Goal: Find specific page/section: Find specific page/section

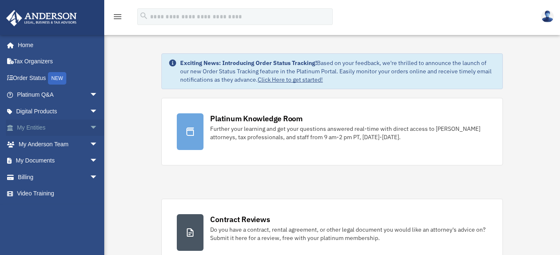
click at [38, 127] on link "My Entities arrow_drop_down" at bounding box center [58, 128] width 105 height 17
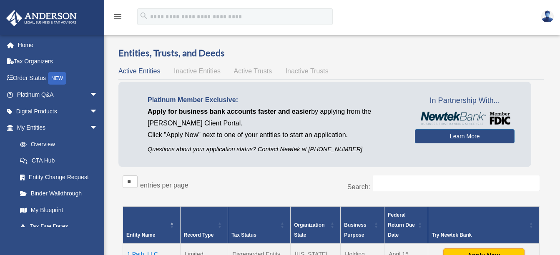
scroll to position [167, 0]
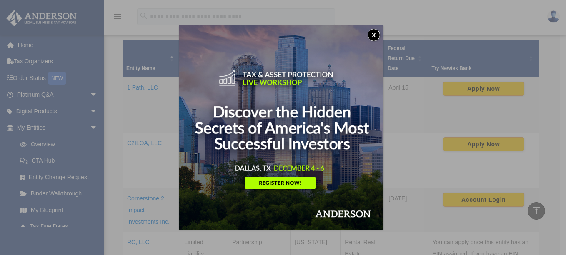
click at [377, 35] on button "x" at bounding box center [374, 35] width 13 height 13
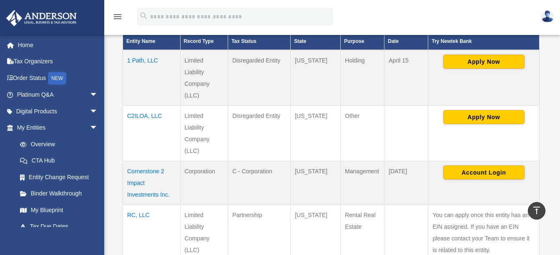
scroll to position [209, 0]
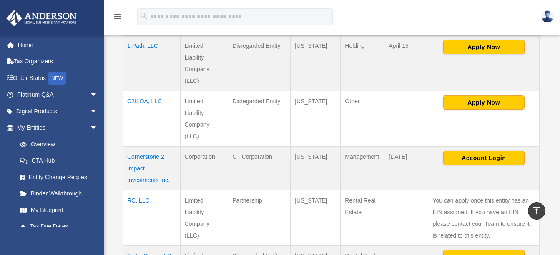
click at [134, 168] on td "Cornerstone 2 Impact Investments Inc." at bounding box center [152, 168] width 58 height 44
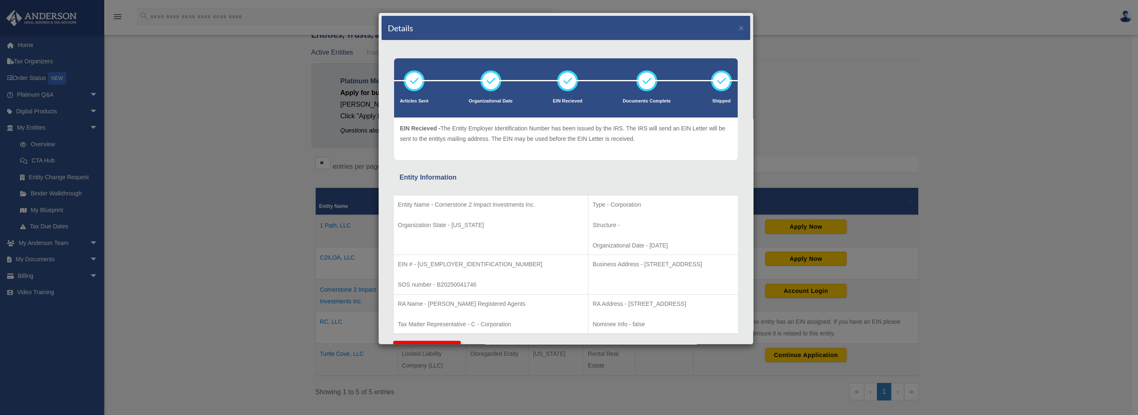
scroll to position [0, 0]
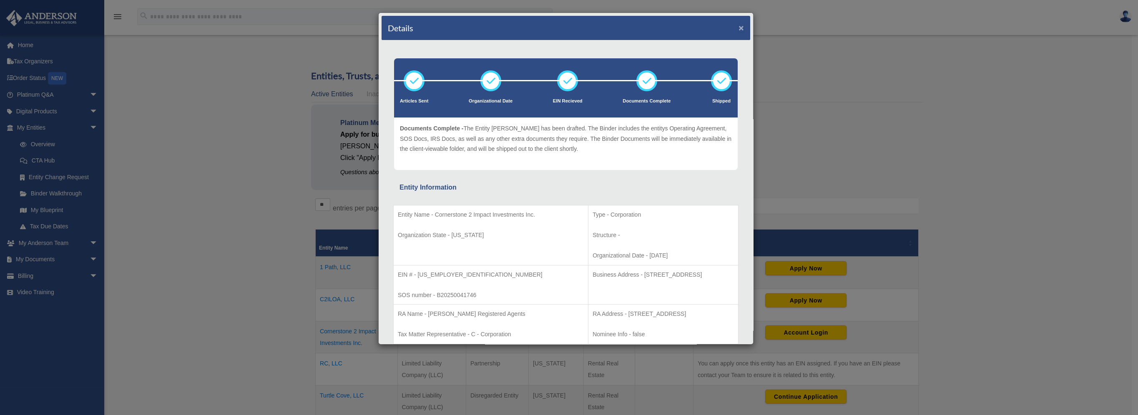
click at [560, 26] on button "×" at bounding box center [741, 27] width 5 height 9
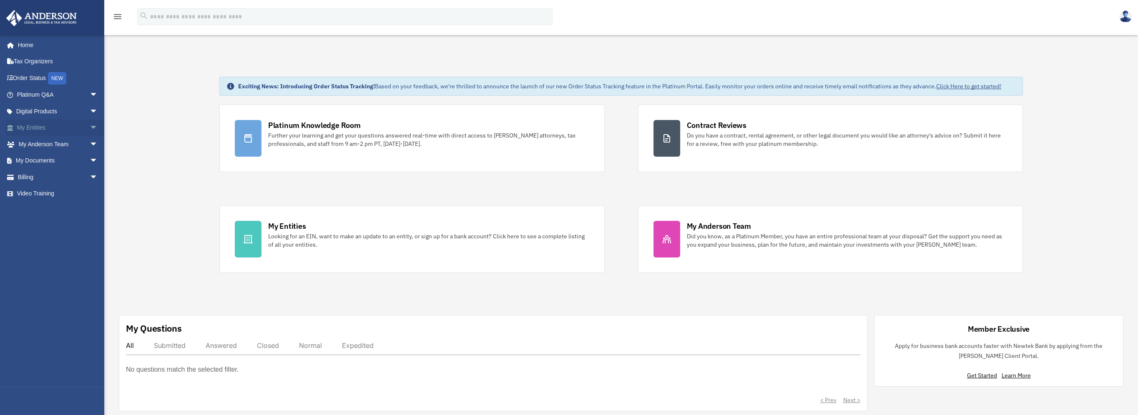
click at [36, 126] on link "My Entities arrow_drop_down" at bounding box center [58, 128] width 105 height 17
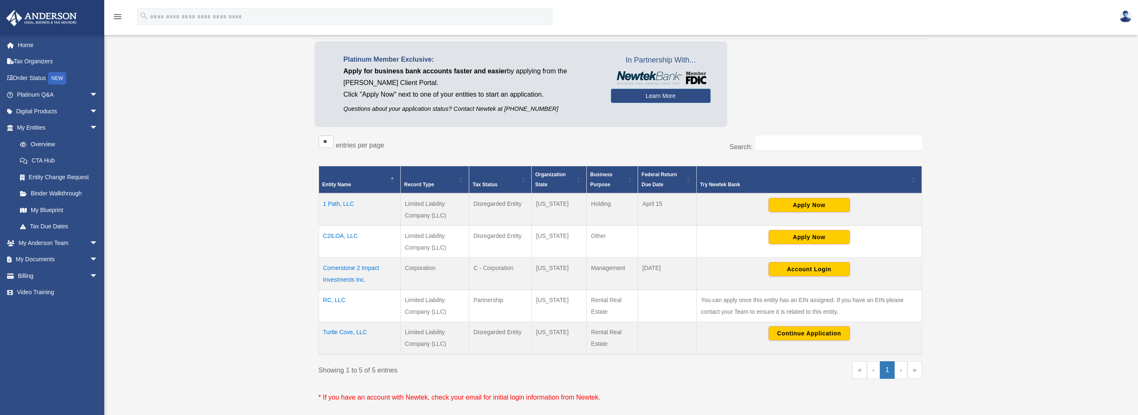
scroll to position [125, 0]
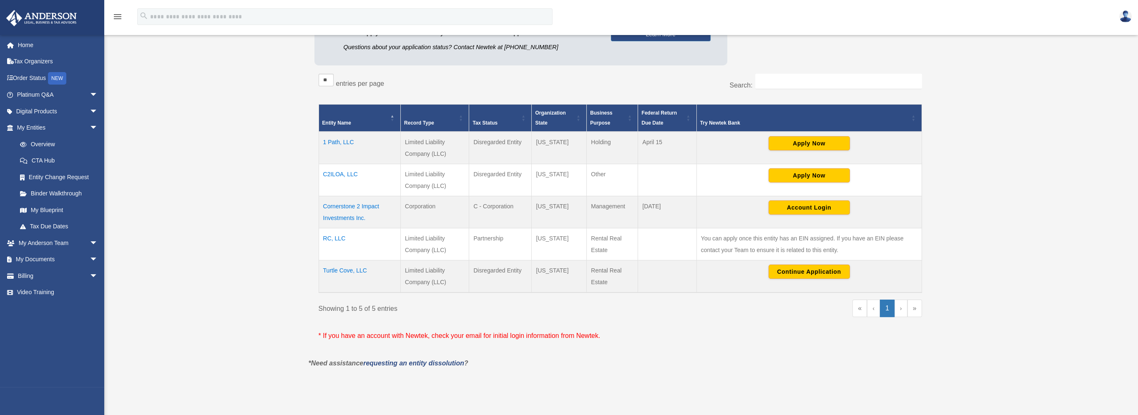
click at [348, 206] on td "Cornerstone 2 Impact Investments Inc." at bounding box center [360, 212] width 82 height 32
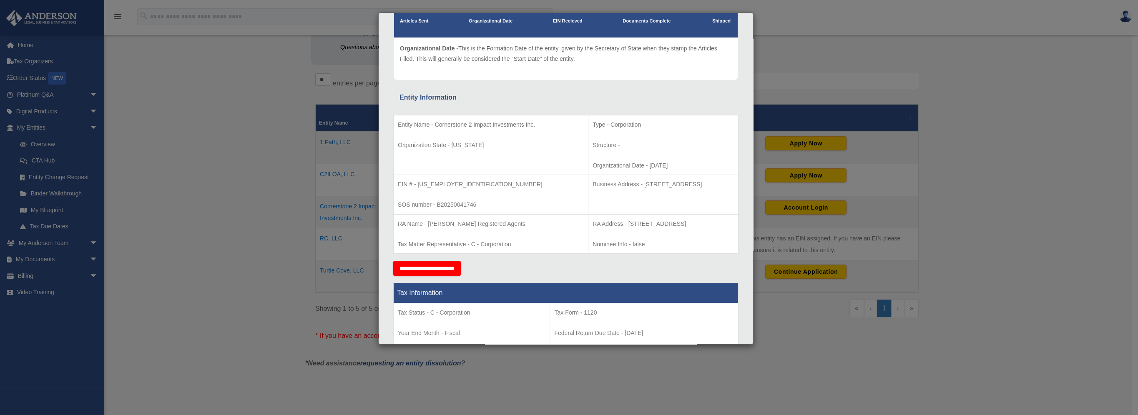
scroll to position [83, 0]
